Goal: Task Accomplishment & Management: Manage account settings

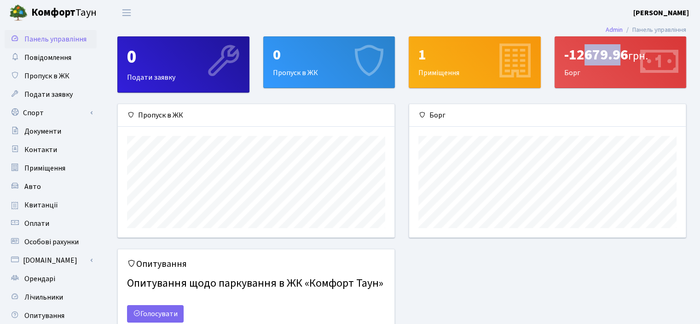
drag, startPoint x: 586, startPoint y: 54, endPoint x: 620, endPoint y: 55, distance: 34.5
click at [620, 55] on div "-12679.96 грн." at bounding box center [621, 54] width 113 height 17
click at [459, 64] on div "1 Приміщення" at bounding box center [474, 62] width 131 height 51
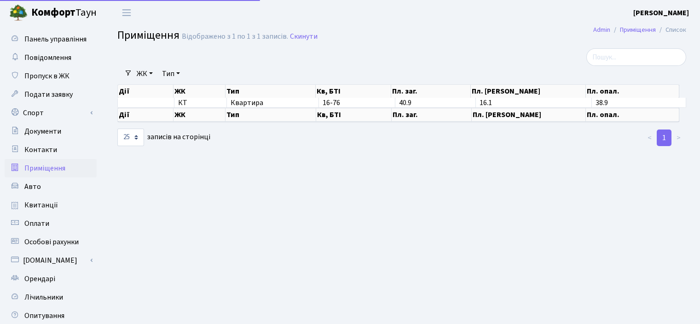
select select "25"
click at [45, 36] on span "Панель управління" at bounding box center [55, 39] width 62 height 10
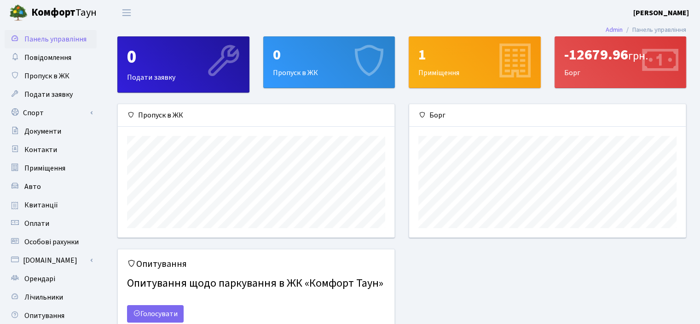
scroll to position [133, 276]
click at [595, 61] on div "-12679.96 грн." at bounding box center [621, 54] width 113 height 17
click at [595, 60] on div "-12679.96 грн." at bounding box center [621, 54] width 113 height 17
click at [649, 70] on icon at bounding box center [660, 62] width 44 height 44
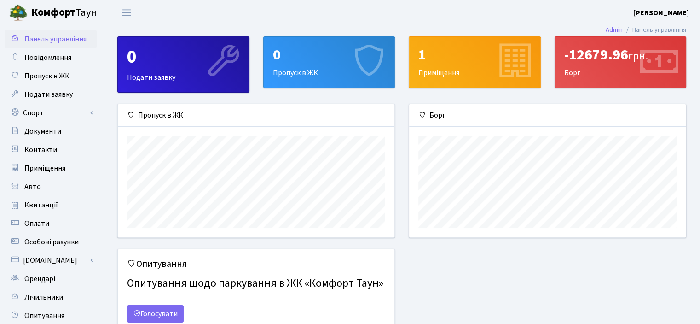
click at [652, 74] on icon at bounding box center [660, 62] width 44 height 44
click at [688, 12] on b "[PERSON_NAME]" at bounding box center [662, 13] width 56 height 10
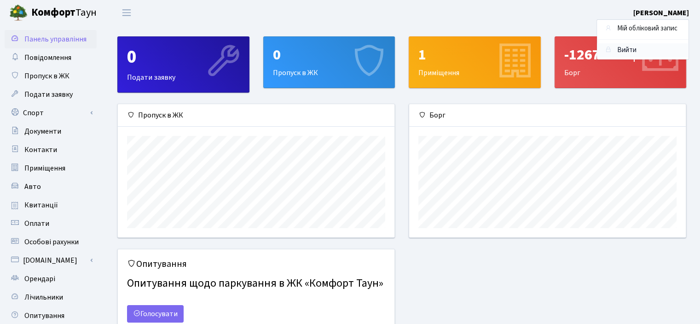
click at [621, 48] on link "Вийти" at bounding box center [643, 50] width 92 height 14
